Goal: Transaction & Acquisition: Purchase product/service

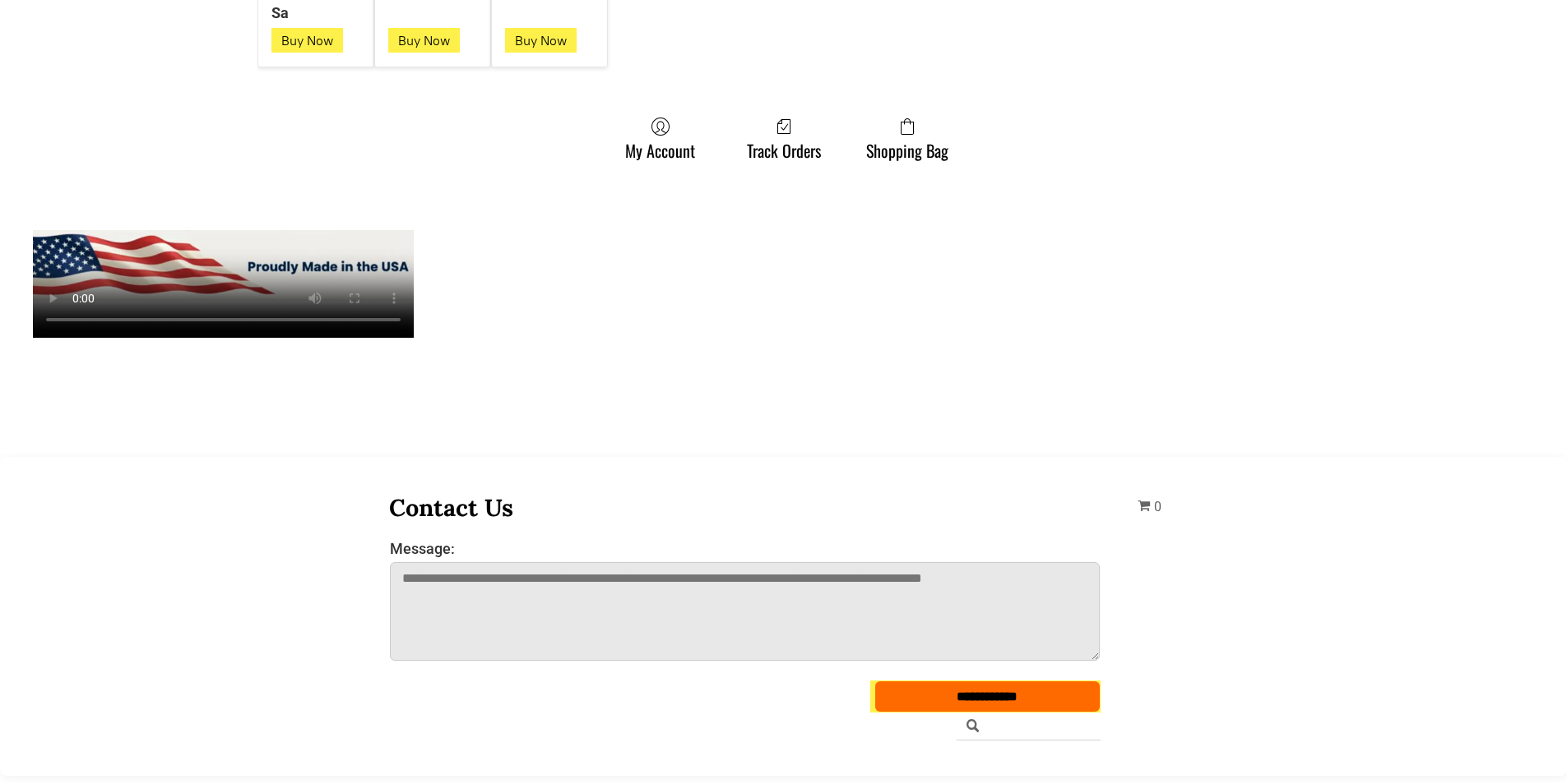
scroll to position [4767, 0]
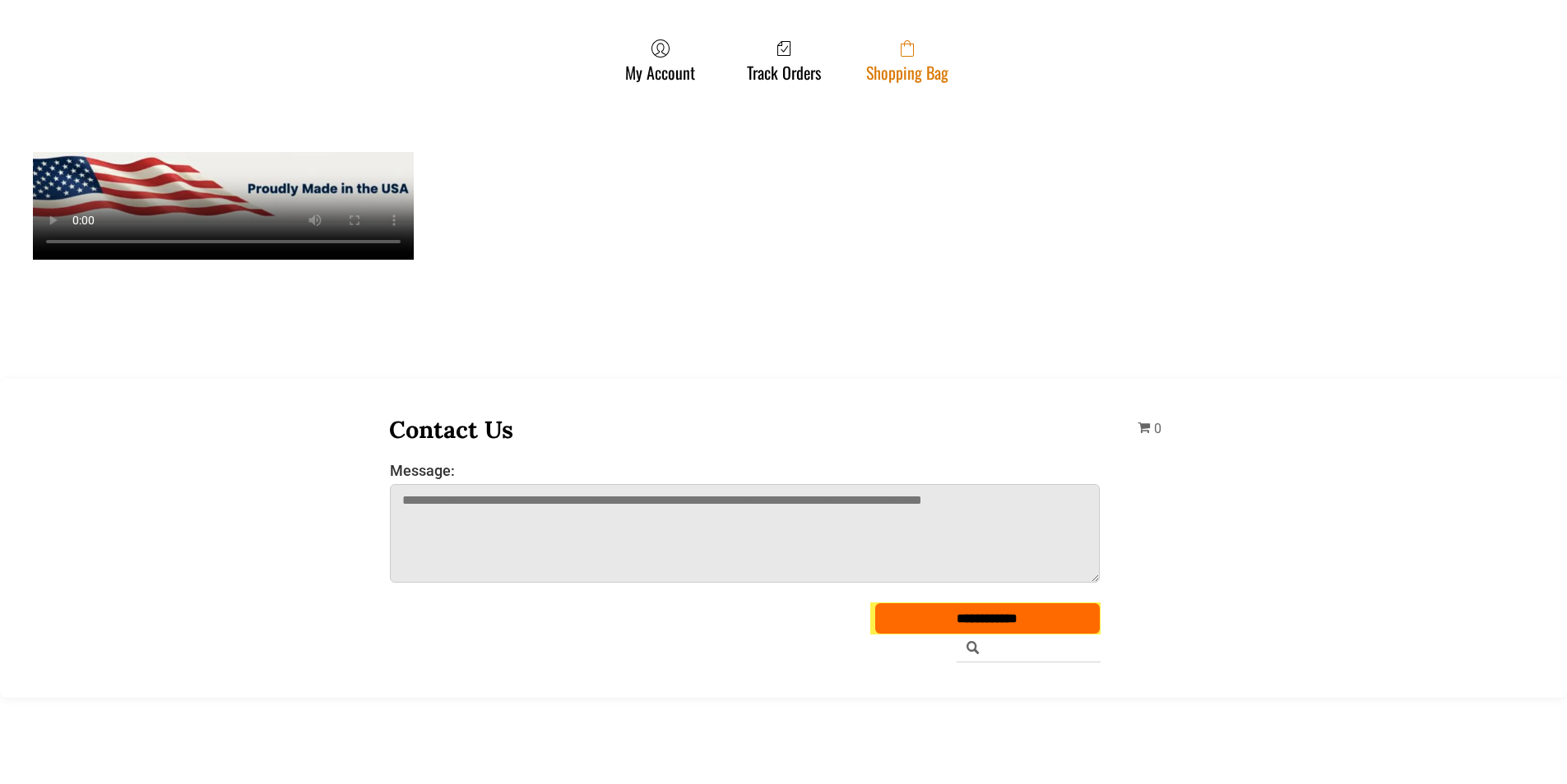
click at [889, 69] on link "Shopping Bag" at bounding box center [907, 61] width 98 height 44
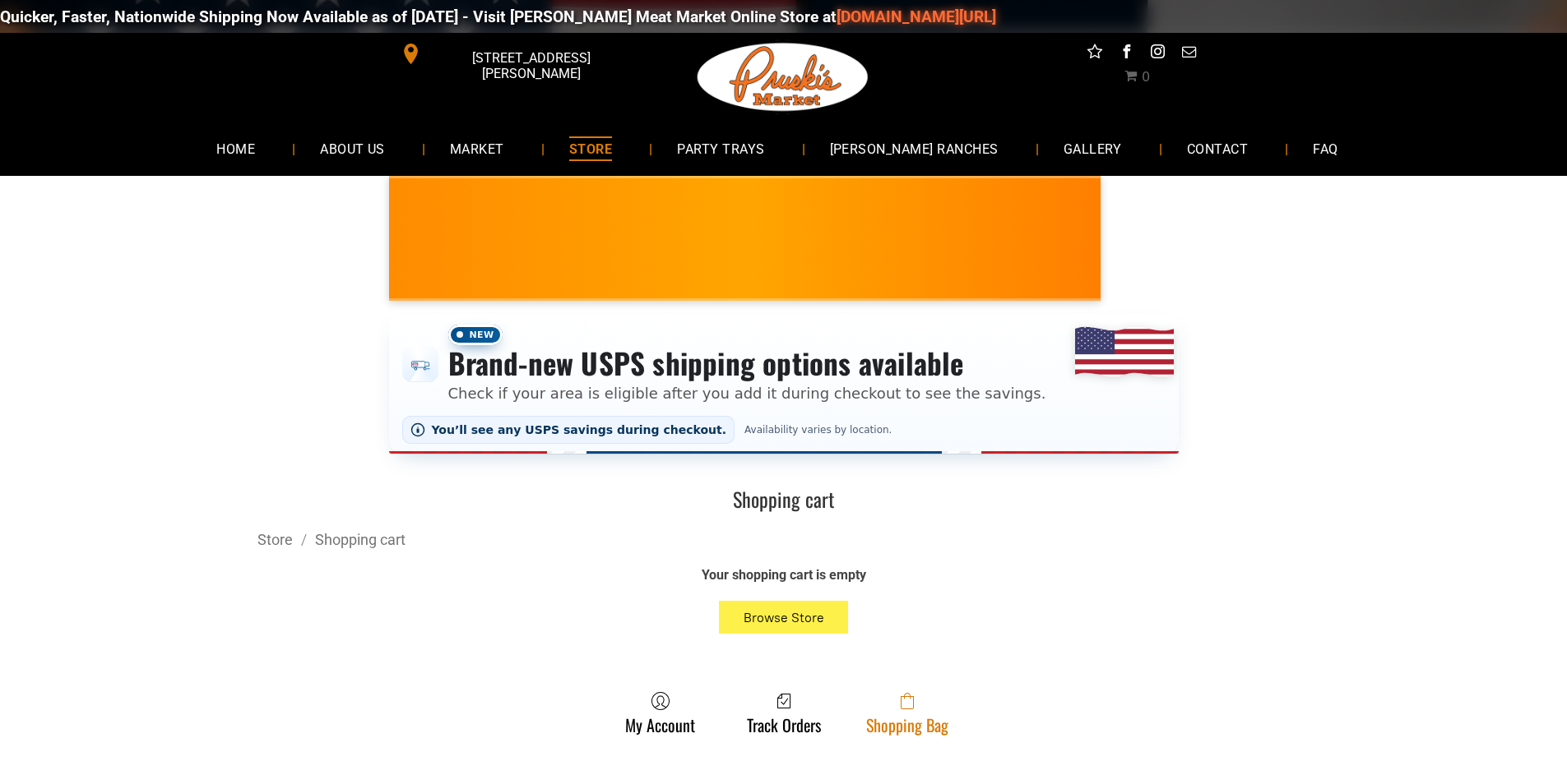
click at [902, 710] on icon at bounding box center [908, 700] width 13 height 16
click at [947, 732] on link "Shopping Bag" at bounding box center [907, 713] width 98 height 44
click at [889, 732] on link "Shopping Bag" at bounding box center [907, 713] width 98 height 44
